Goal: Transaction & Acquisition: Purchase product/service

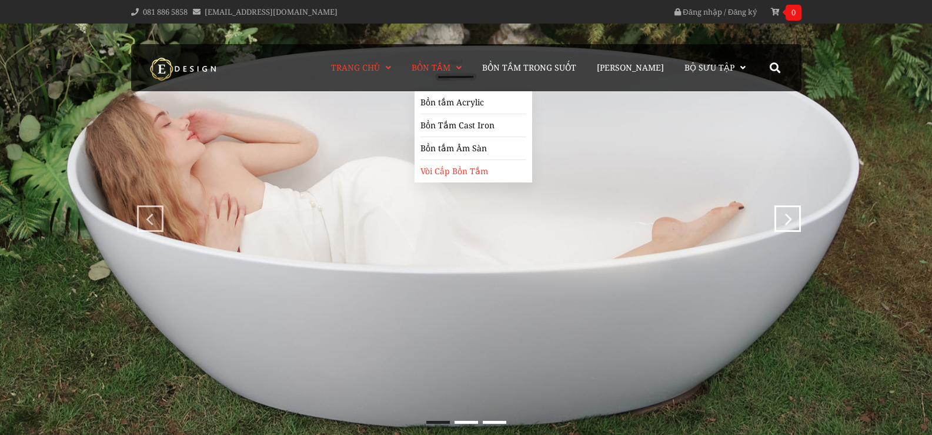
click at [463, 169] on link "Vòi Cấp Bồn Tắm" at bounding box center [474, 171] width 106 height 22
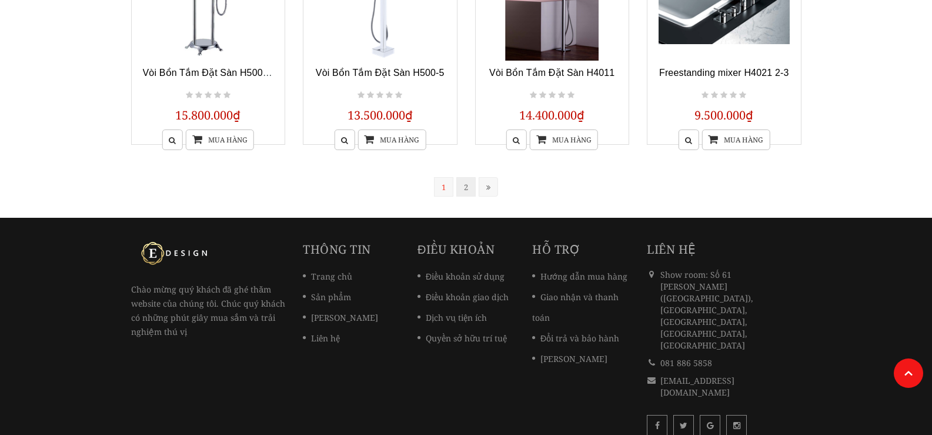
click at [467, 191] on link "2" at bounding box center [465, 186] width 19 height 19
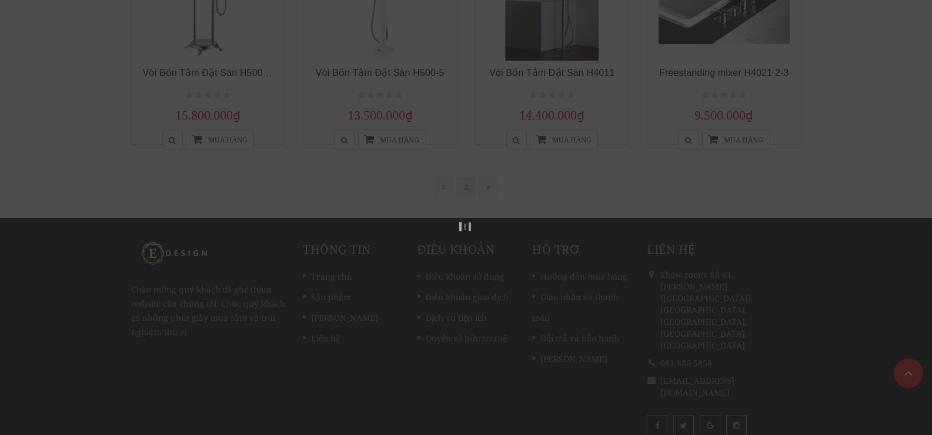
scroll to position [237, 0]
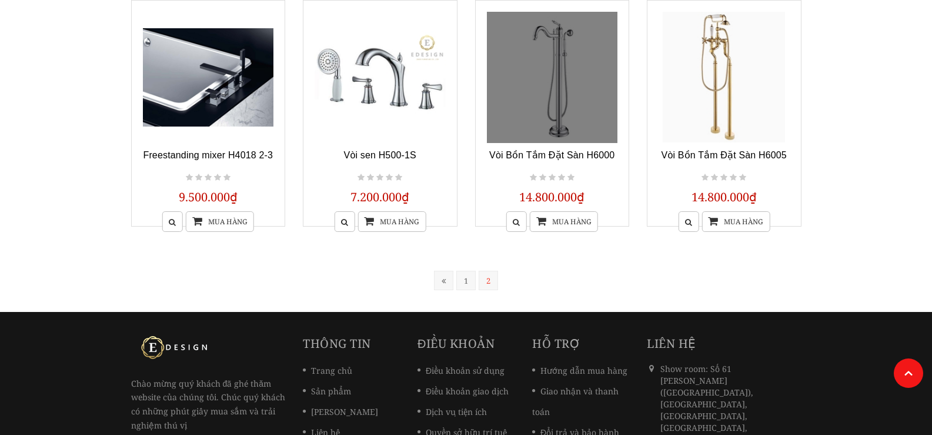
click at [559, 86] on link at bounding box center [552, 77] width 131 height 131
